Goal: Transaction & Acquisition: Purchase product/service

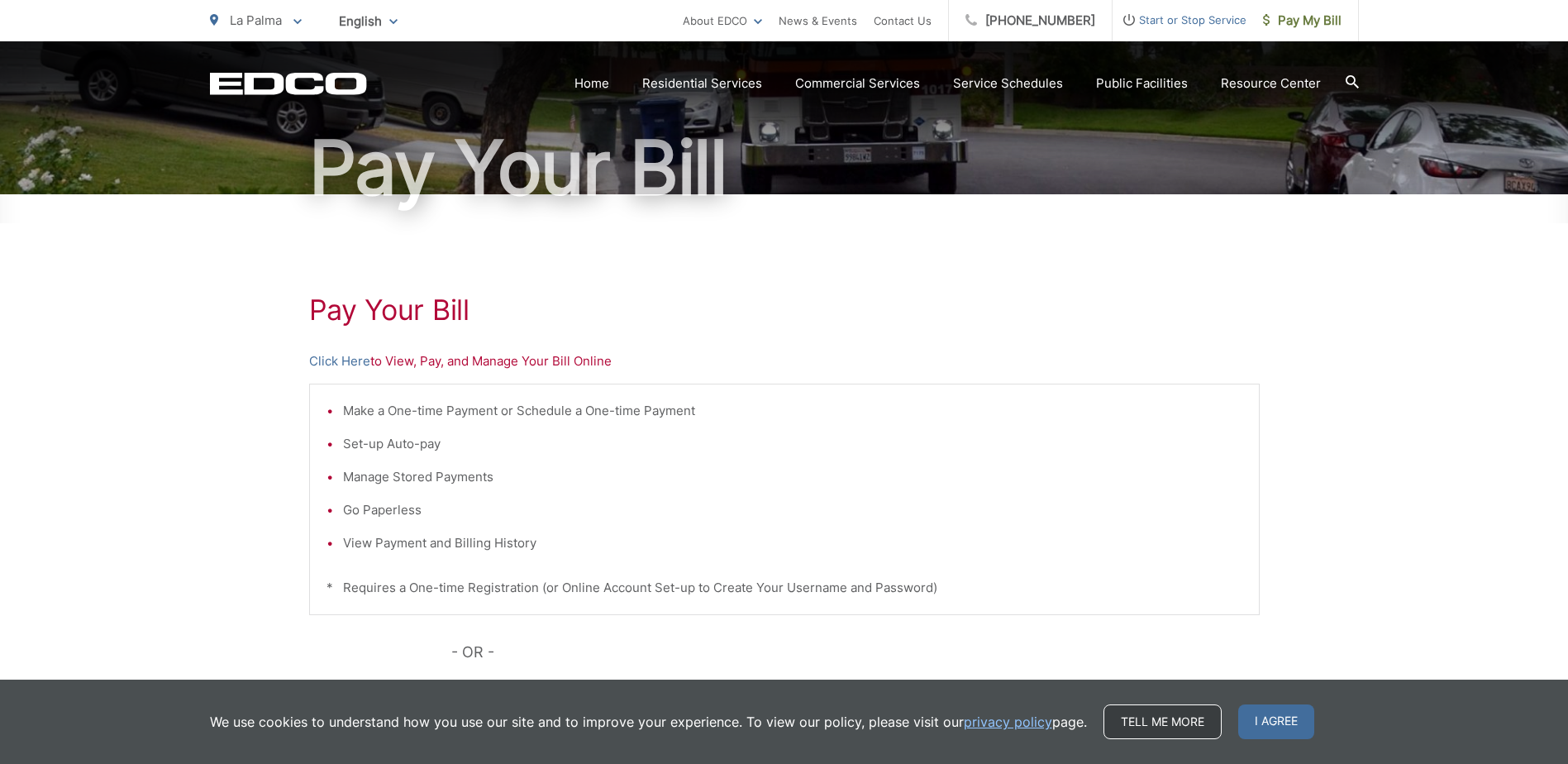
scroll to position [165, 0]
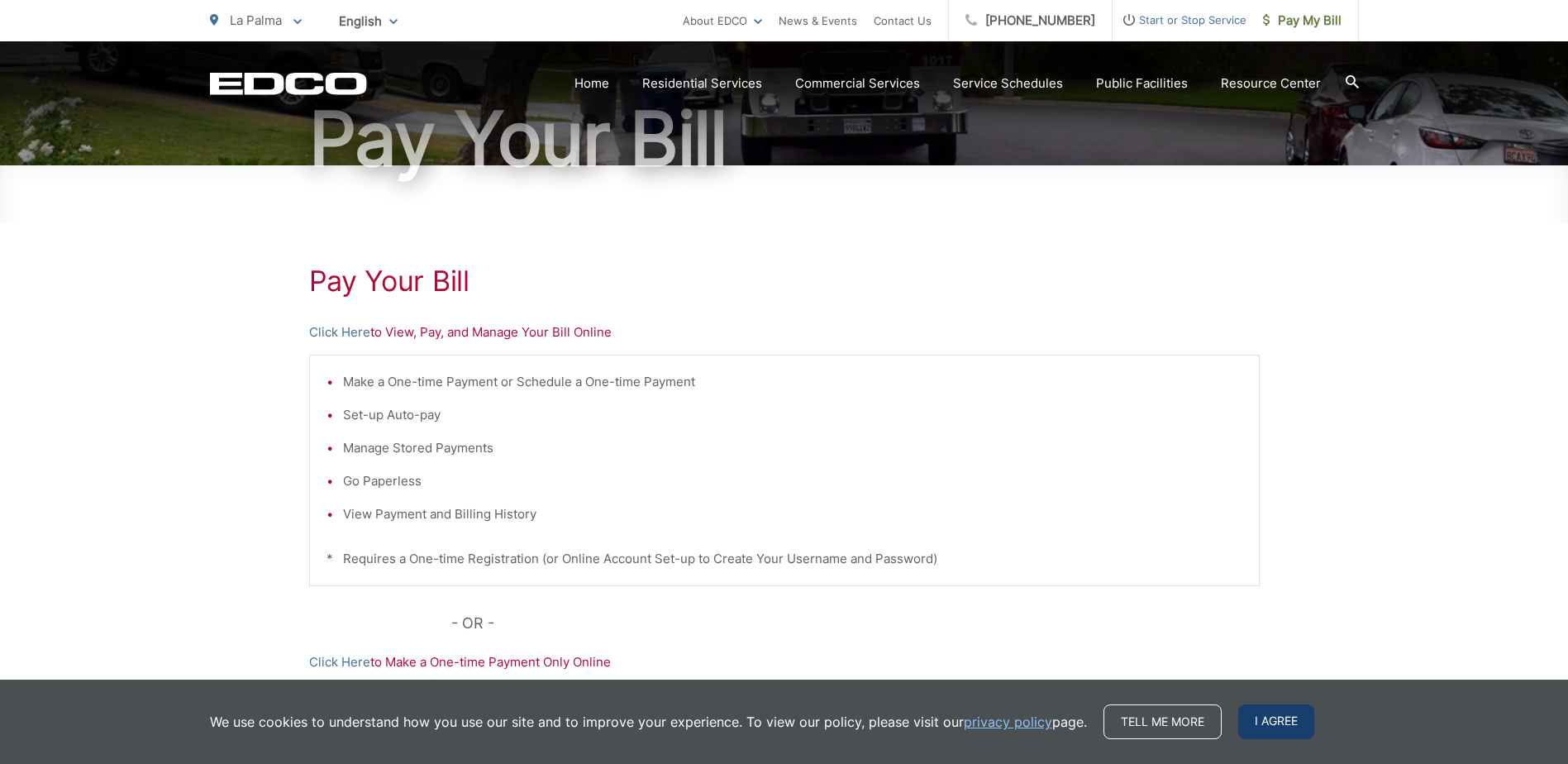
click at [1273, 720] on span "I agree" at bounding box center [1275, 722] width 76 height 35
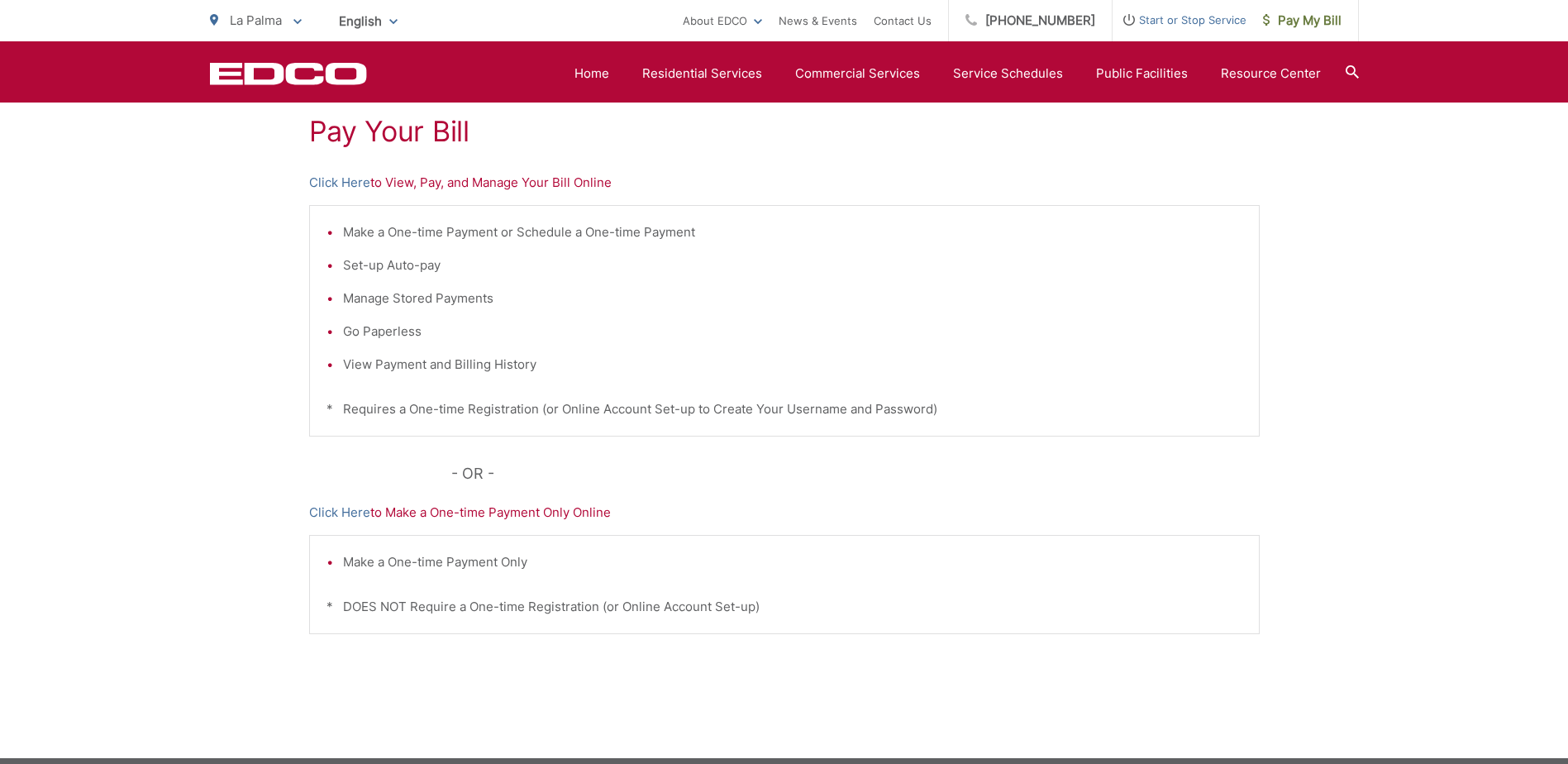
scroll to position [163, 0]
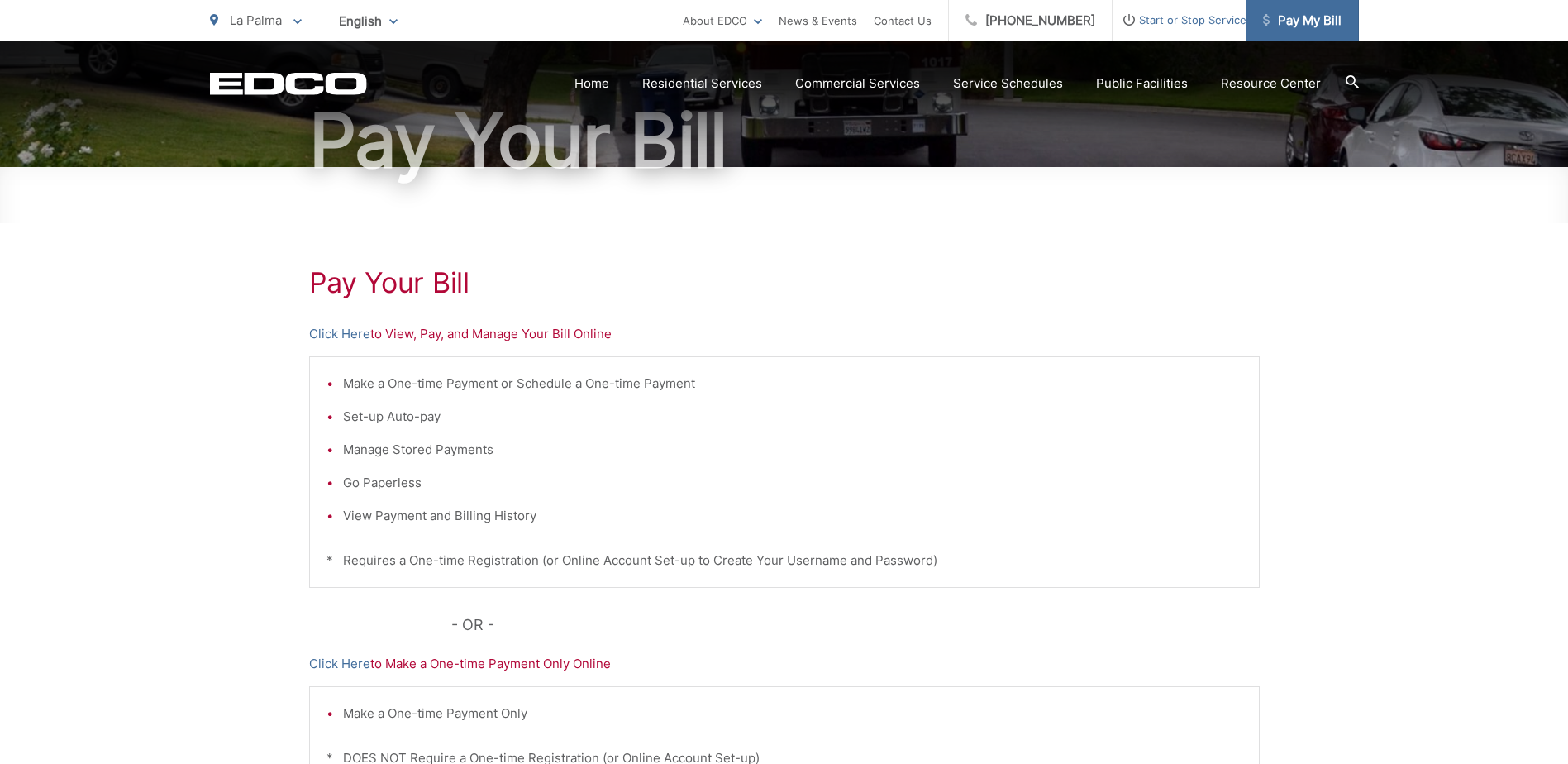
click at [1287, 23] on span "Pay My Bill" at bounding box center [1302, 21] width 78 height 20
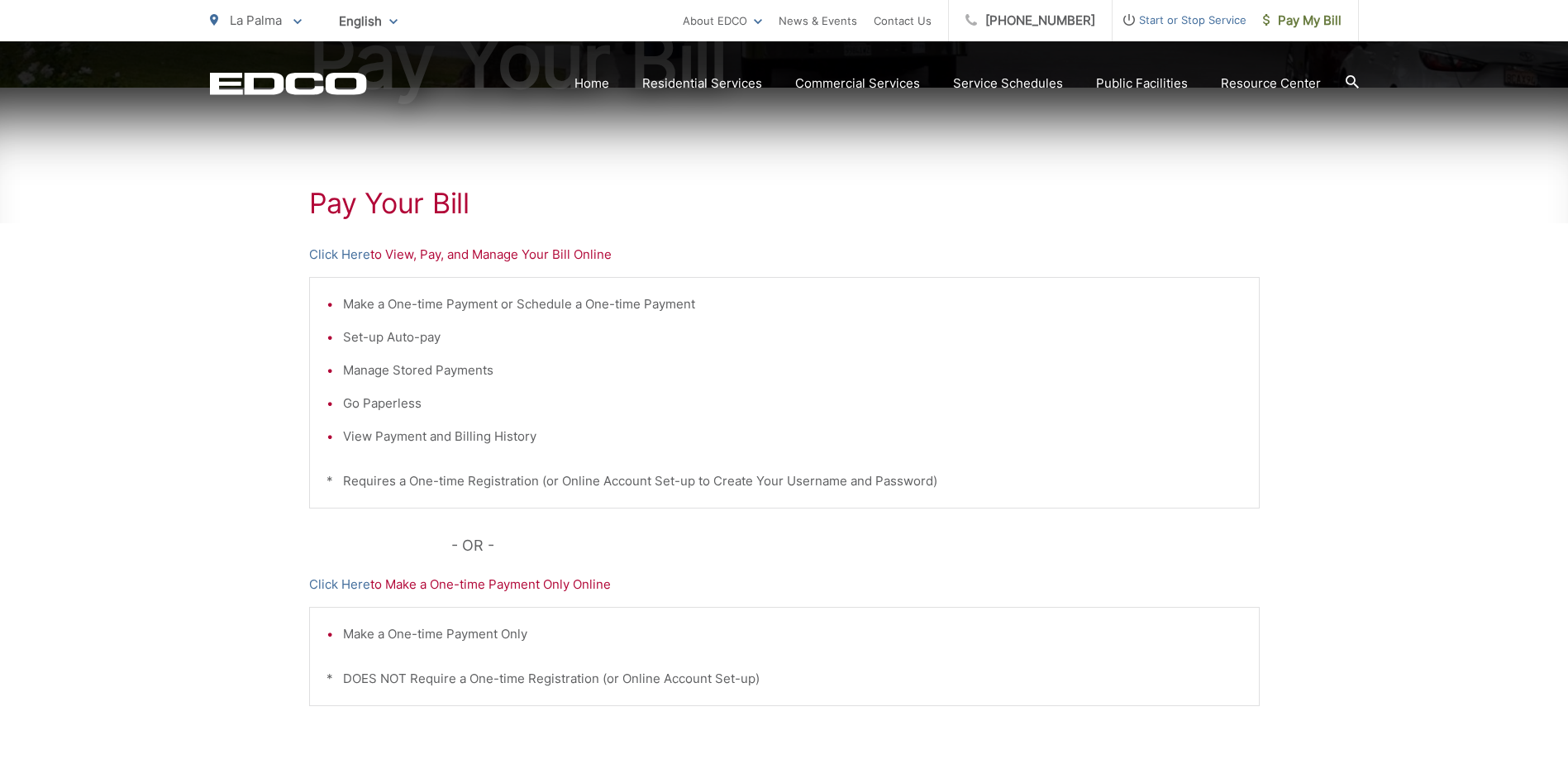
scroll to position [248, 0]
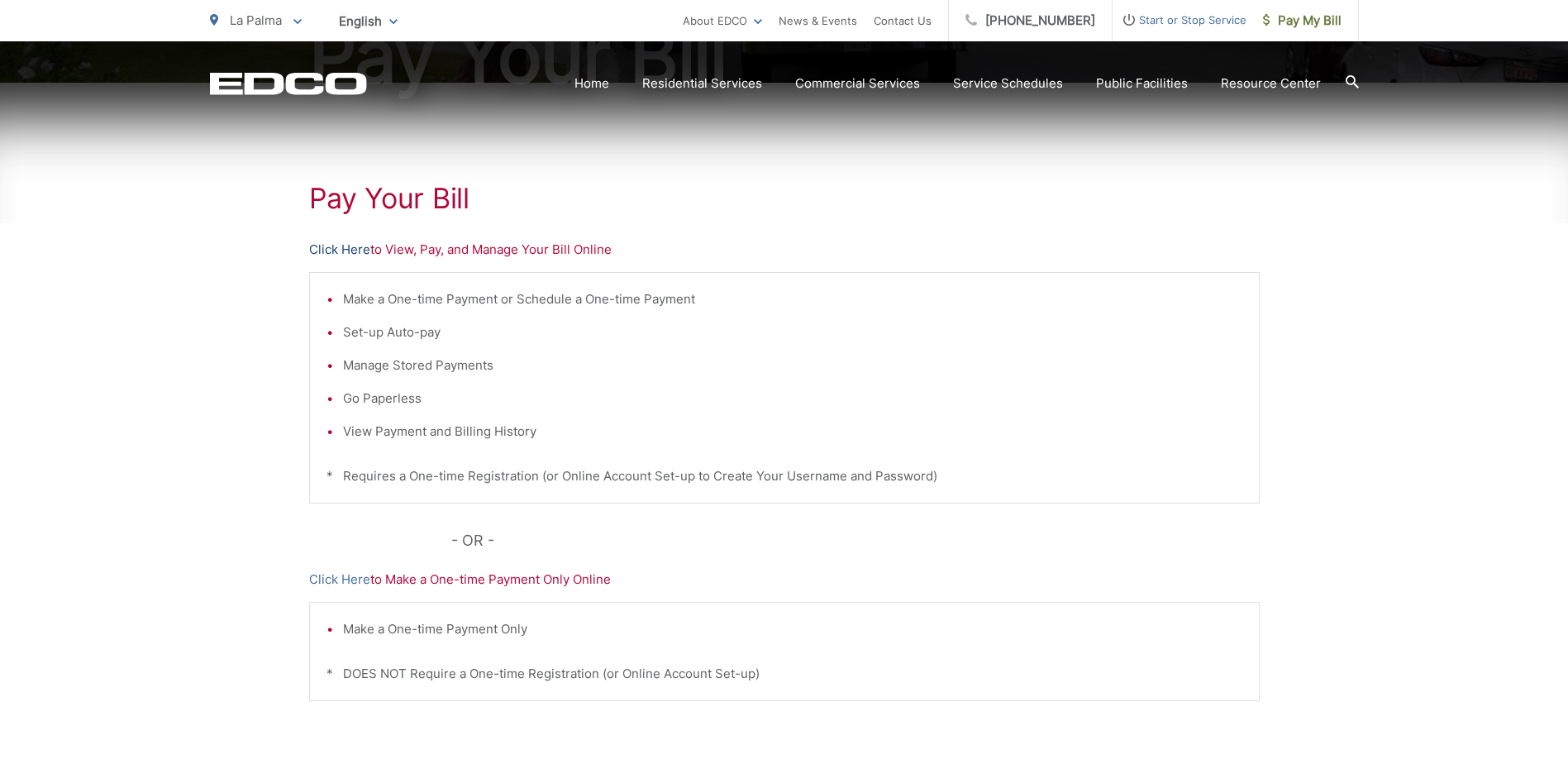
click at [354, 254] on link "Click Here" at bounding box center [339, 249] width 61 height 20
click at [333, 582] on link "Click Here" at bounding box center [339, 580] width 61 height 20
